Goal: Transaction & Acquisition: Download file/media

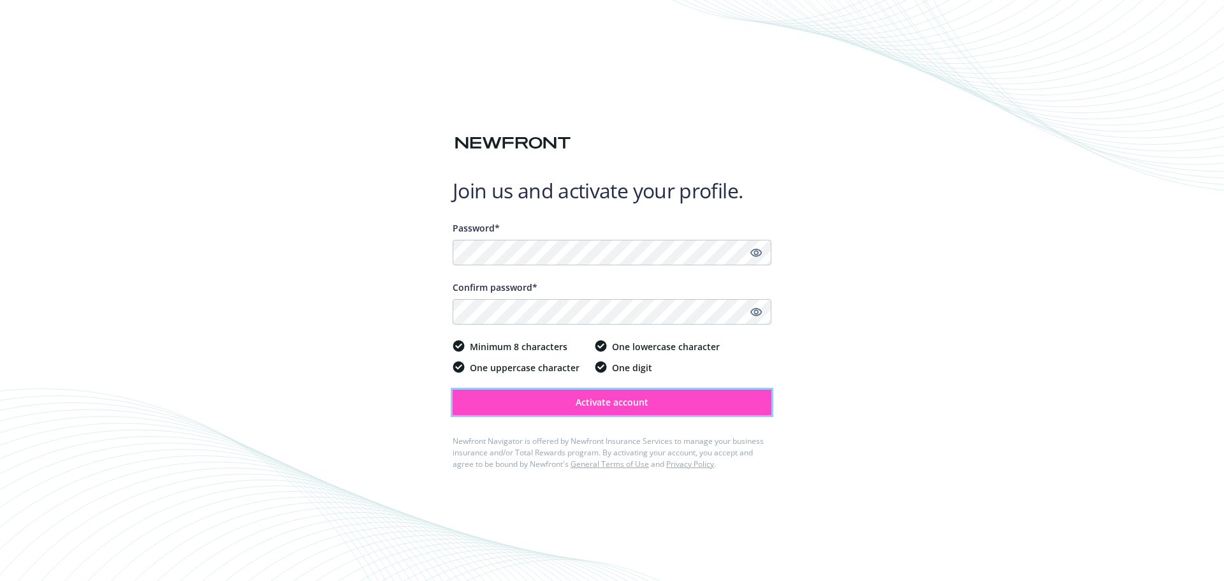
click at [600, 411] on button "Activate account" at bounding box center [612, 403] width 319 height 26
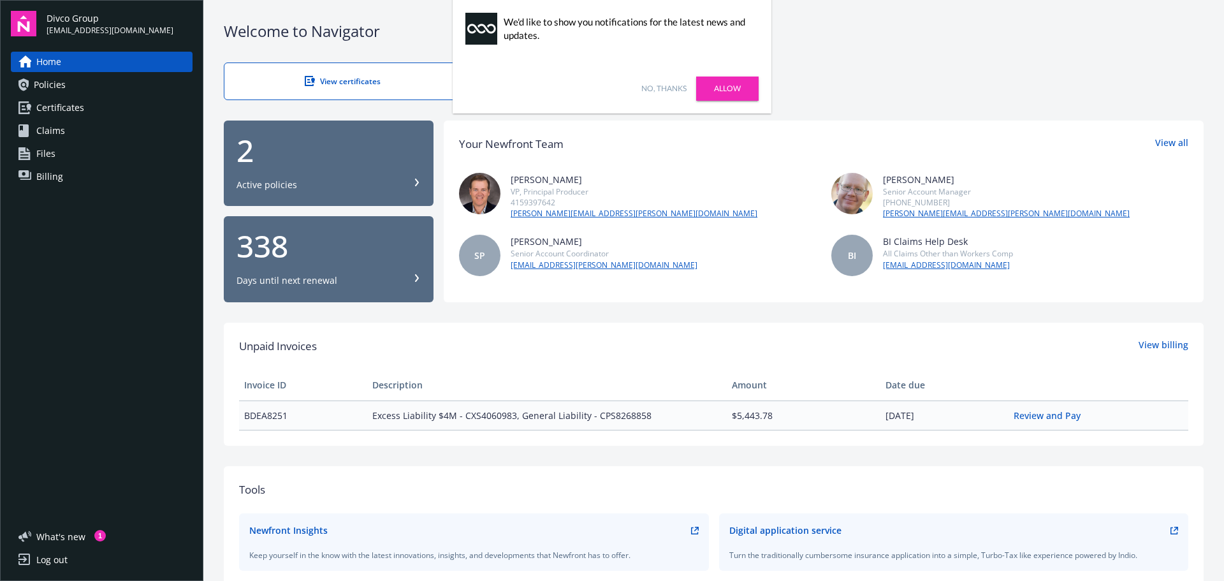
click at [667, 93] on link "No, thanks" at bounding box center [664, 88] width 45 height 11
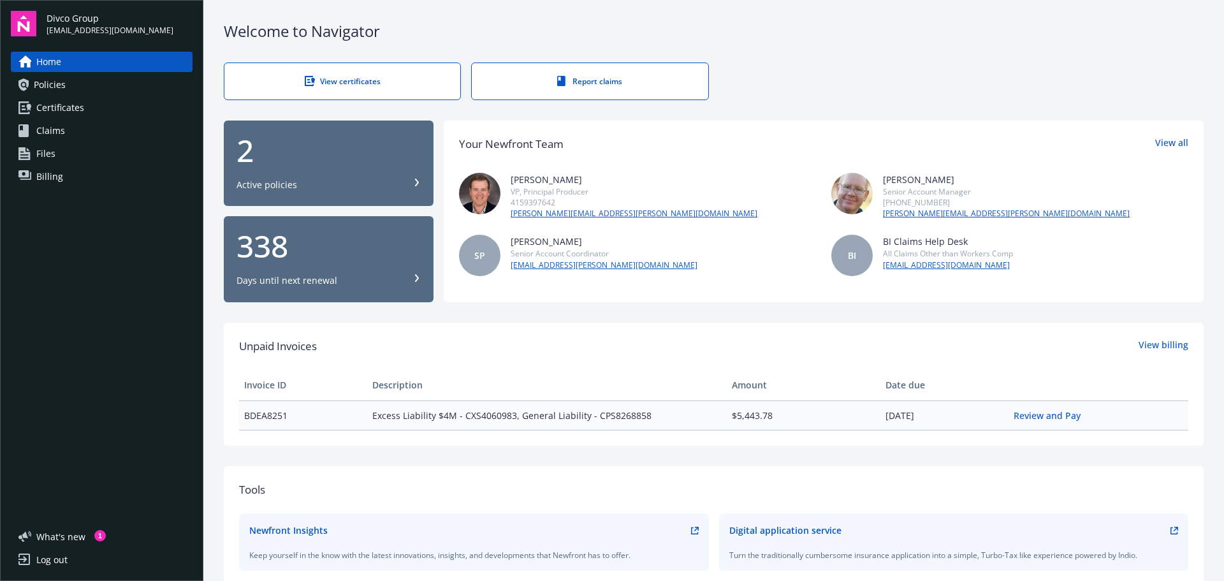
click at [328, 163] on div "2" at bounding box center [329, 150] width 184 height 31
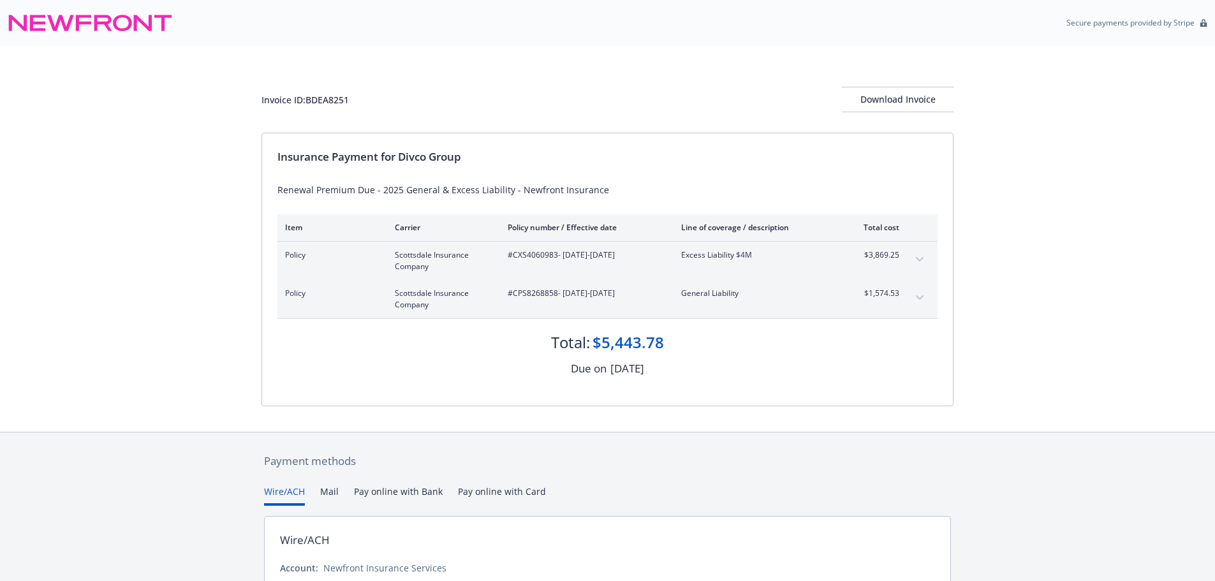
click at [922, 297] on icon "expand content" at bounding box center [920, 297] width 8 height 4
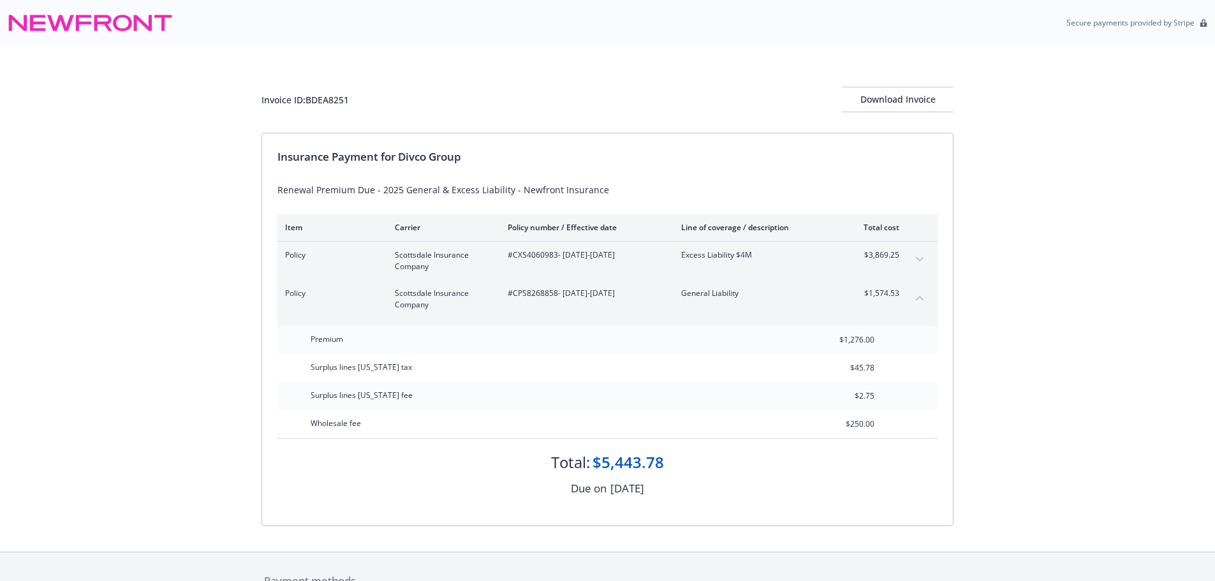
click at [922, 297] on icon "collapse content" at bounding box center [920, 297] width 8 height 5
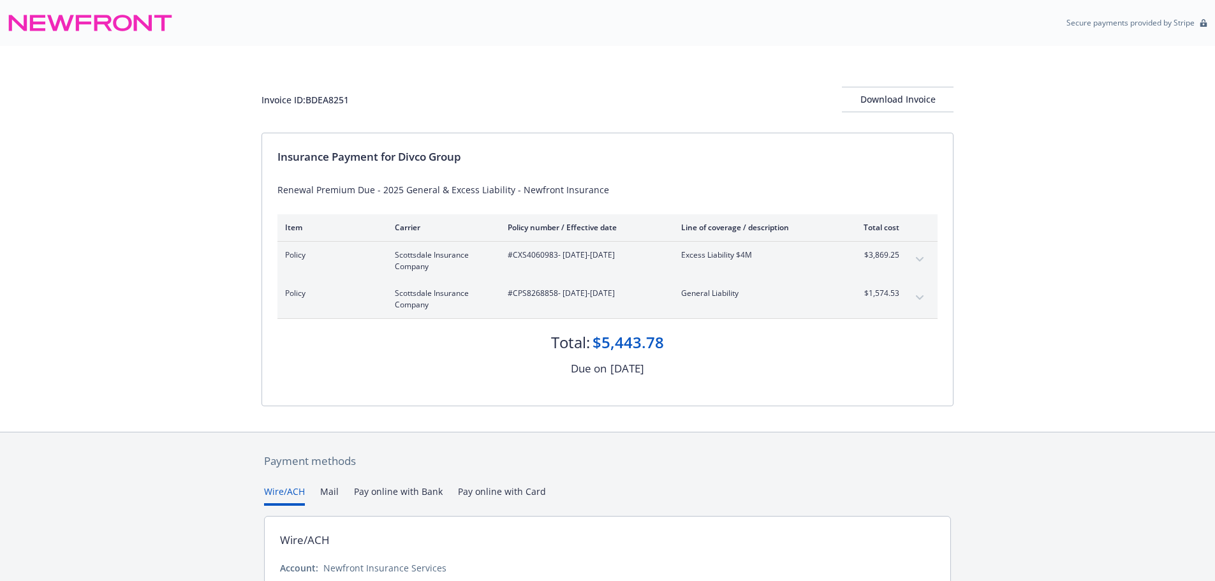
click at [910, 262] on button "expand content" at bounding box center [919, 259] width 20 height 20
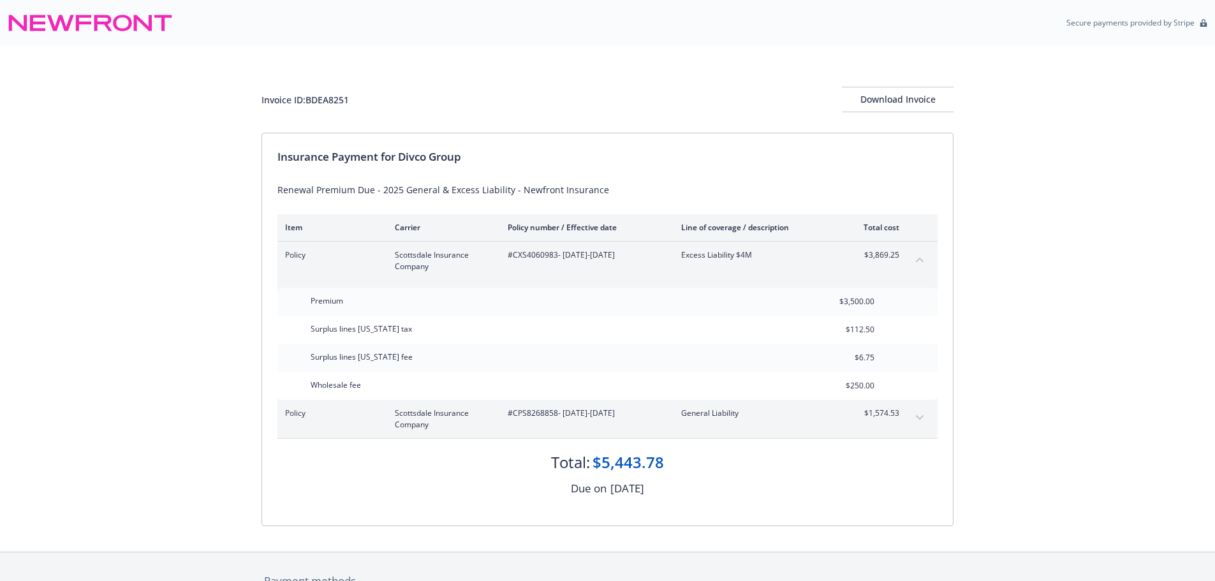
click at [913, 256] on button "collapse content" at bounding box center [919, 259] width 20 height 20
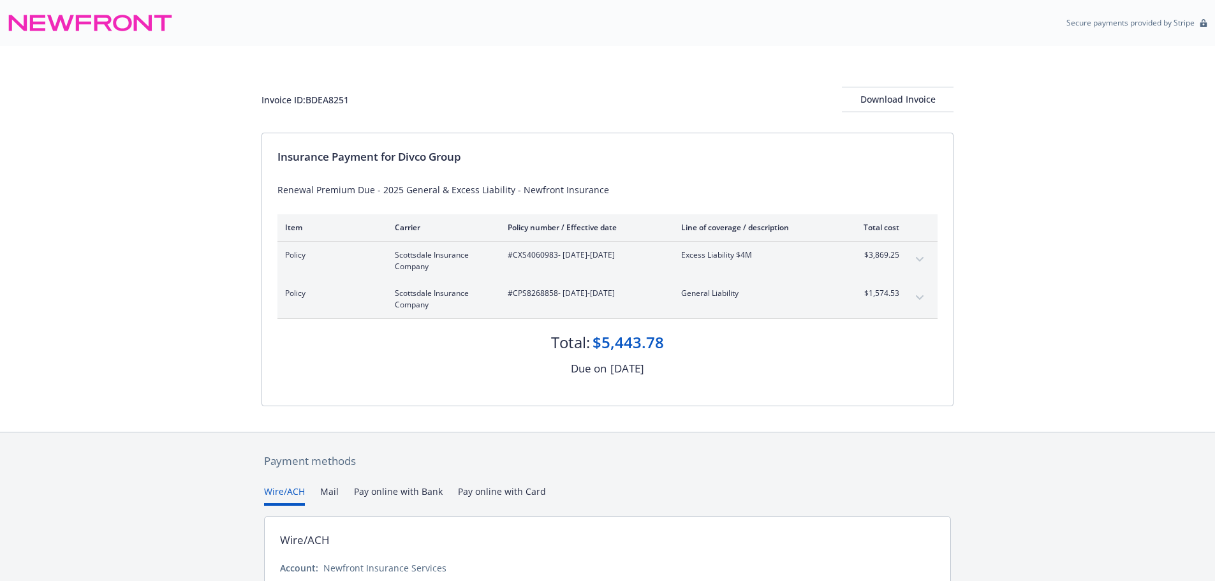
click at [740, 77] on div "Invoice ID: BDEA8251 Download Invoice" at bounding box center [607, 89] width 692 height 87
click at [735, 72] on div "Invoice ID: BDEA8251 Download Invoice" at bounding box center [607, 89] width 692 height 87
